Goal: Find specific page/section: Find specific page/section

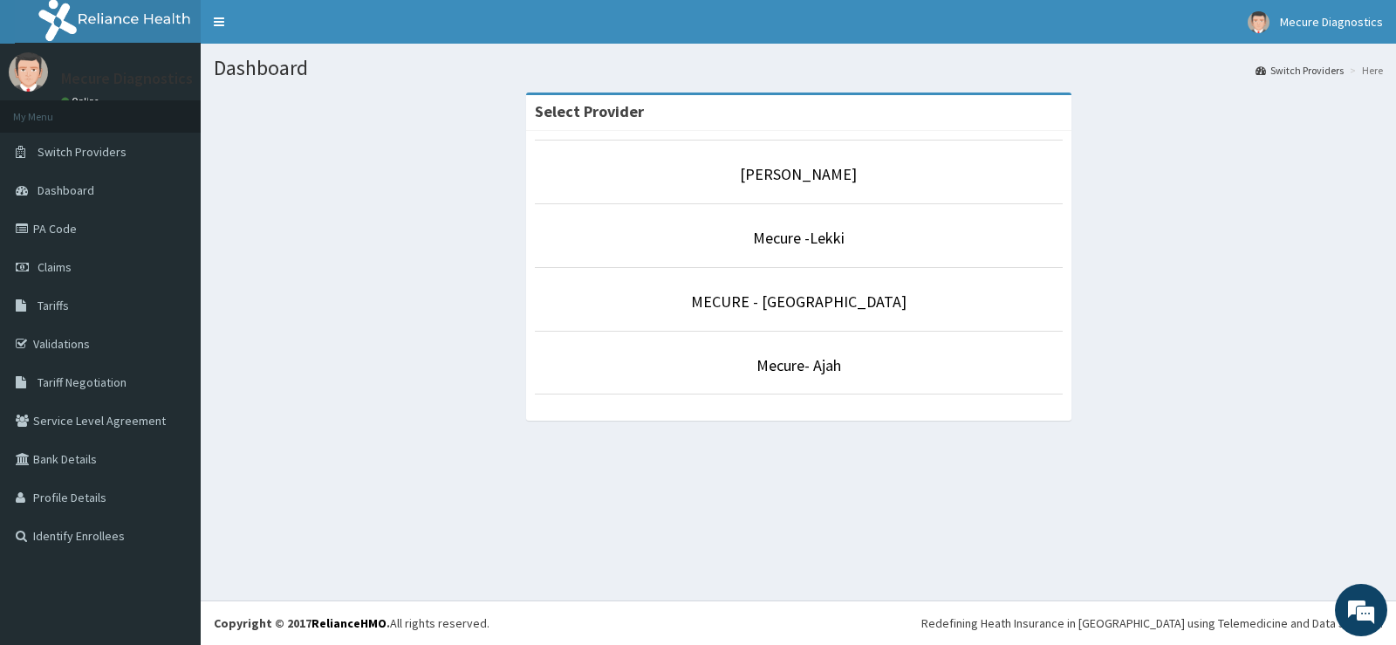
click at [810, 249] on p "Mecure -Lekki" at bounding box center [799, 238] width 528 height 23
click at [810, 243] on link "Mecure -Lekki" at bounding box center [799, 238] width 92 height 20
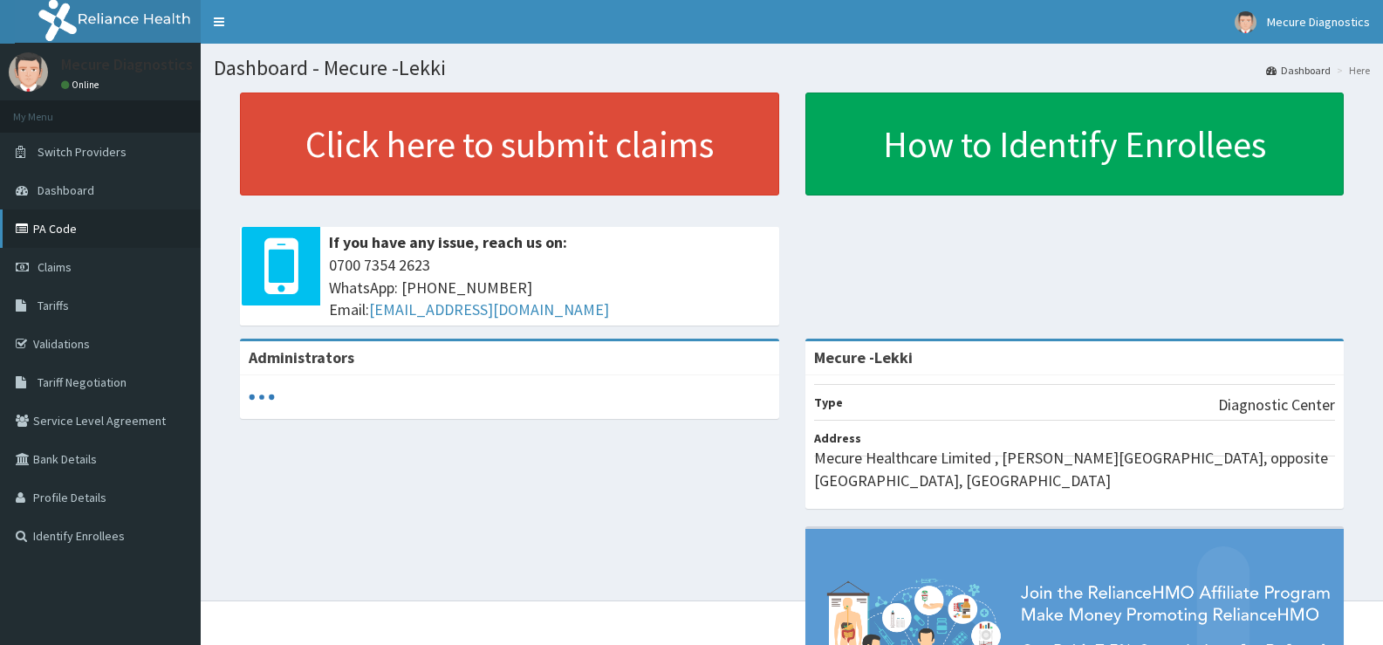
click at [100, 231] on link "PA Code" at bounding box center [100, 228] width 201 height 38
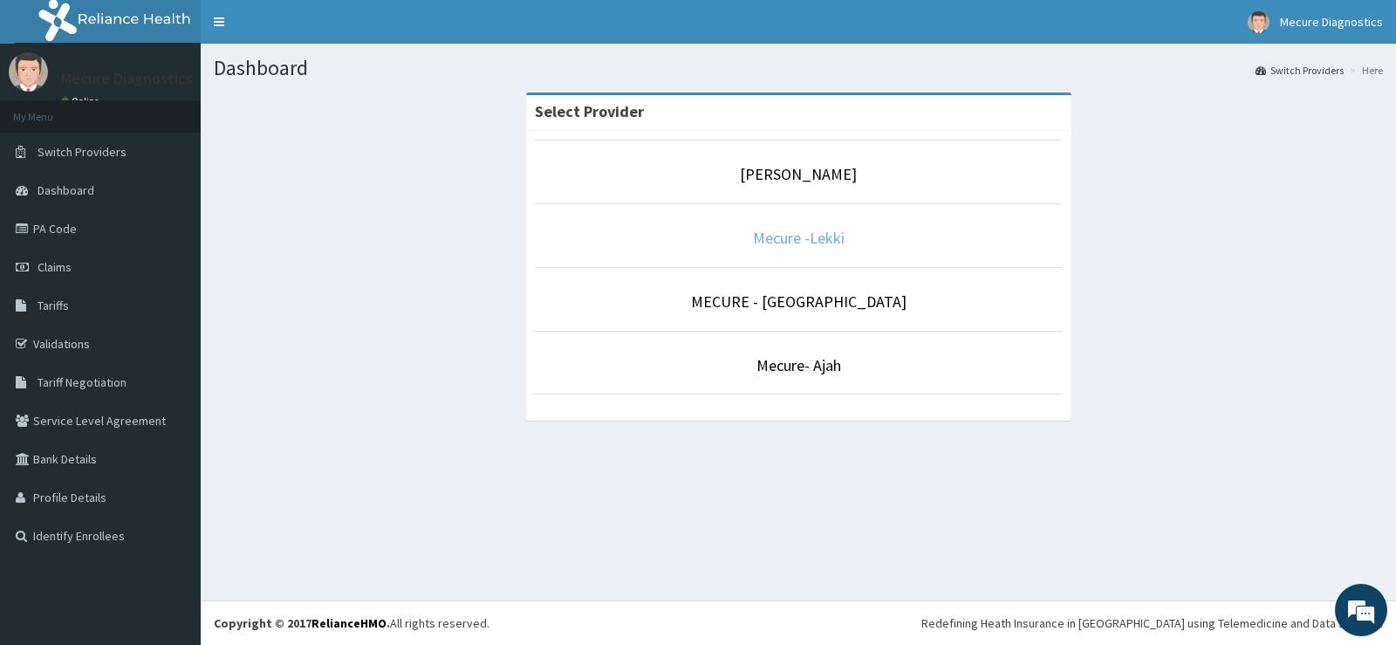
click at [772, 246] on link "Mecure -Lekki" at bounding box center [799, 238] width 92 height 20
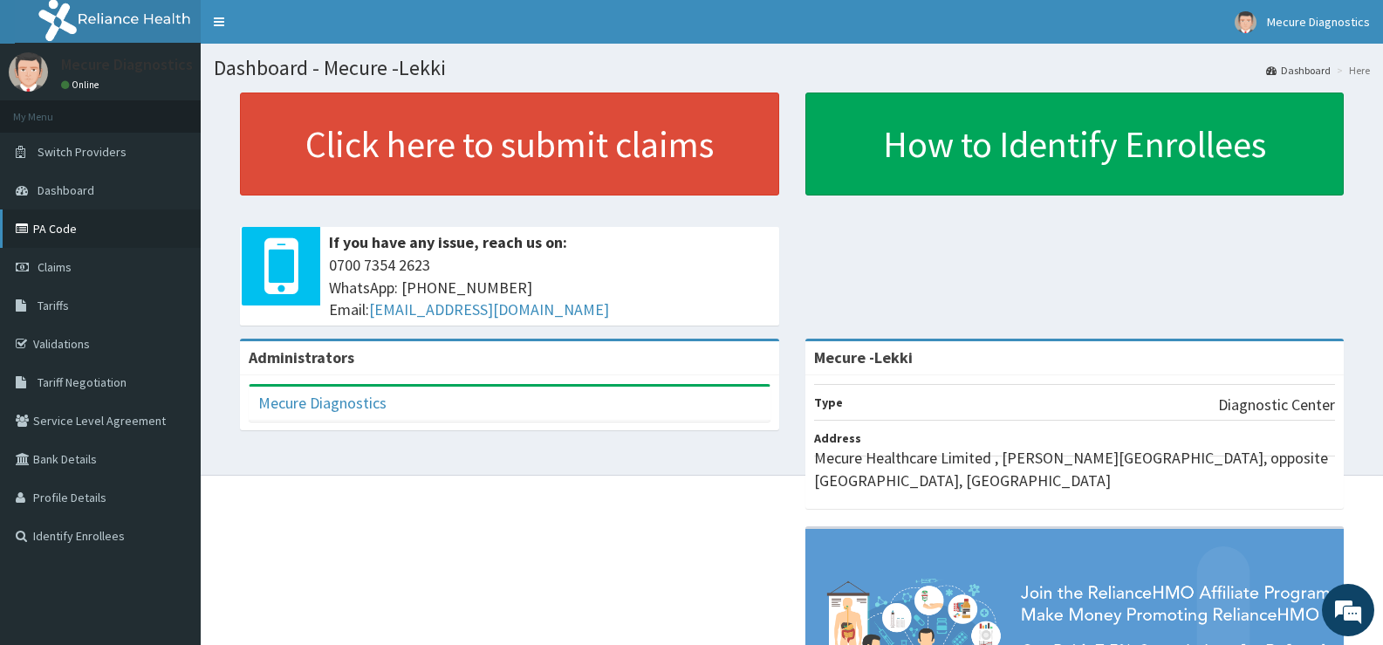
click at [92, 229] on link "PA Code" at bounding box center [100, 228] width 201 height 38
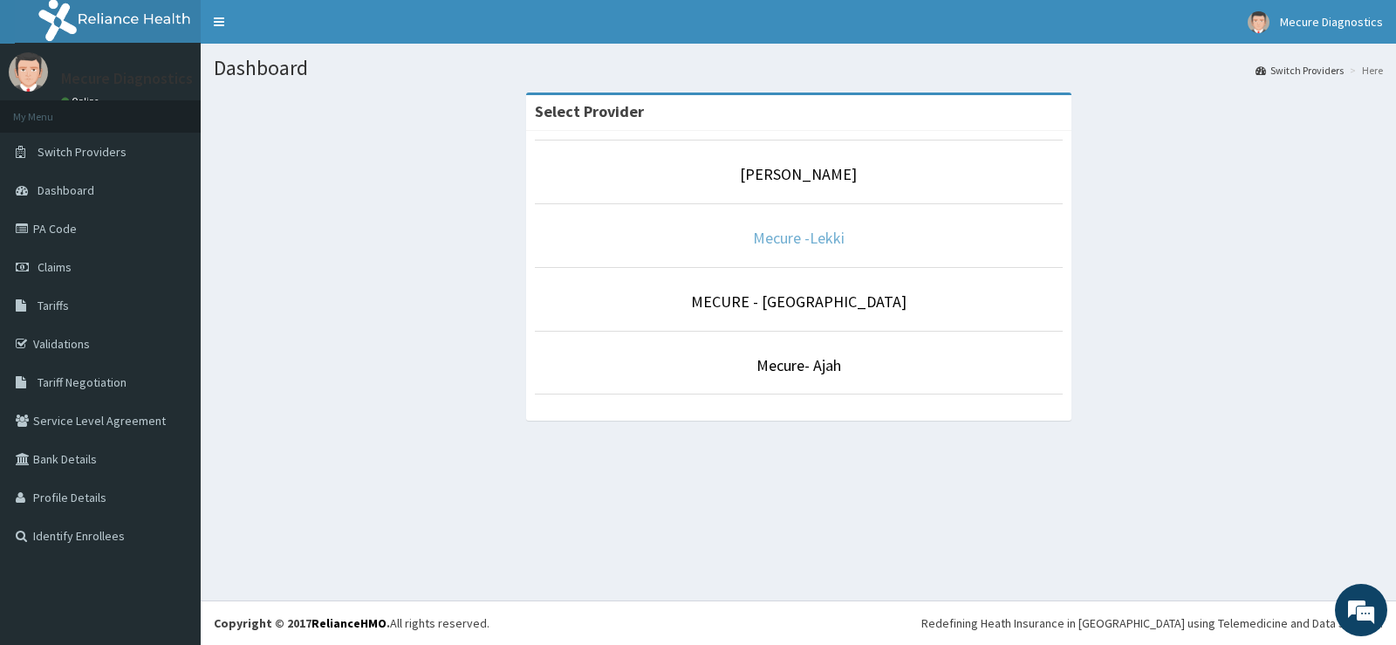
click at [814, 232] on link "Mecure -Lekki" at bounding box center [799, 238] width 92 height 20
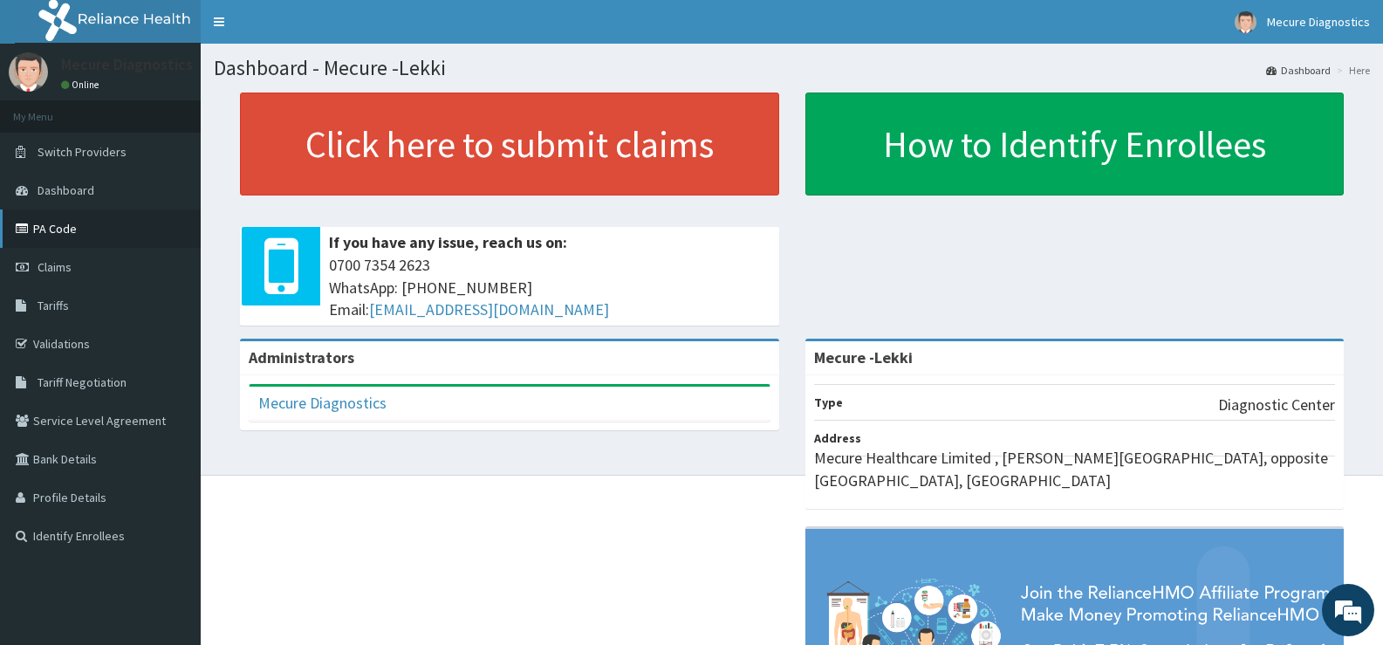
click at [73, 229] on link "PA Code" at bounding box center [100, 228] width 201 height 38
